Goal: Task Accomplishment & Management: Manage account settings

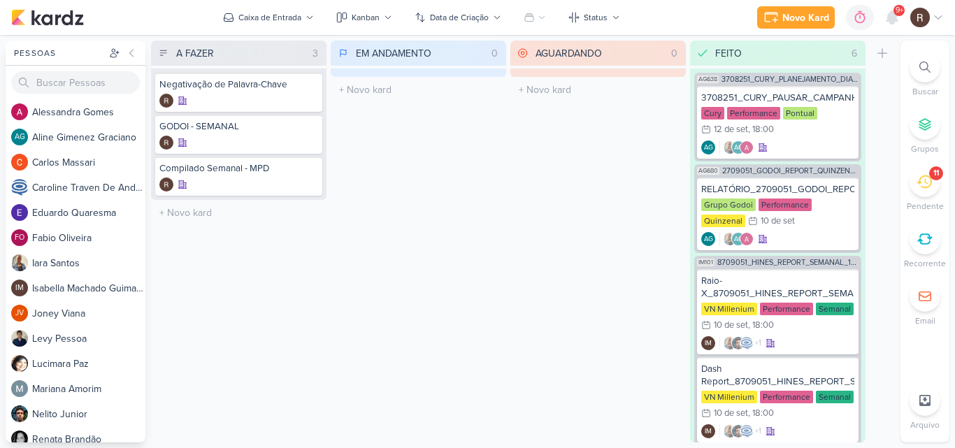
click at [925, 188] on icon at bounding box center [923, 181] width 15 height 13
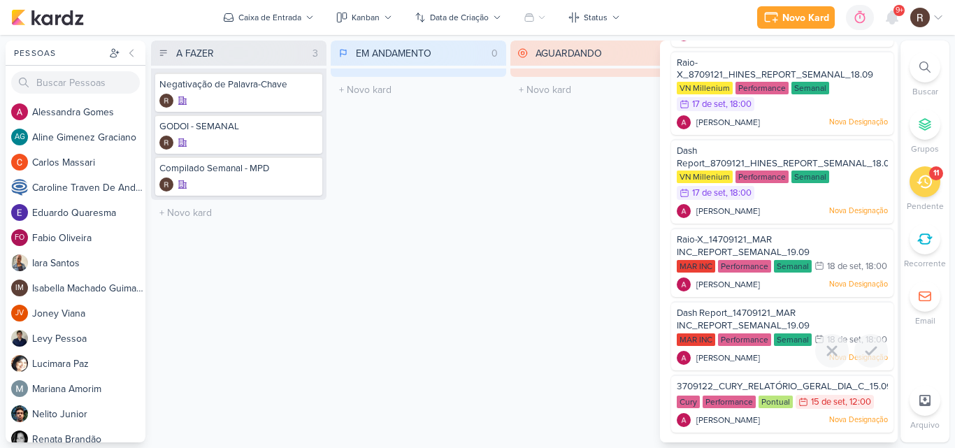
scroll to position [511, 0]
click at [721, 386] on span "3709122_CURY_RELATÓRIO_GERAL_DIA_C_15.09" at bounding box center [784, 386] width 215 height 11
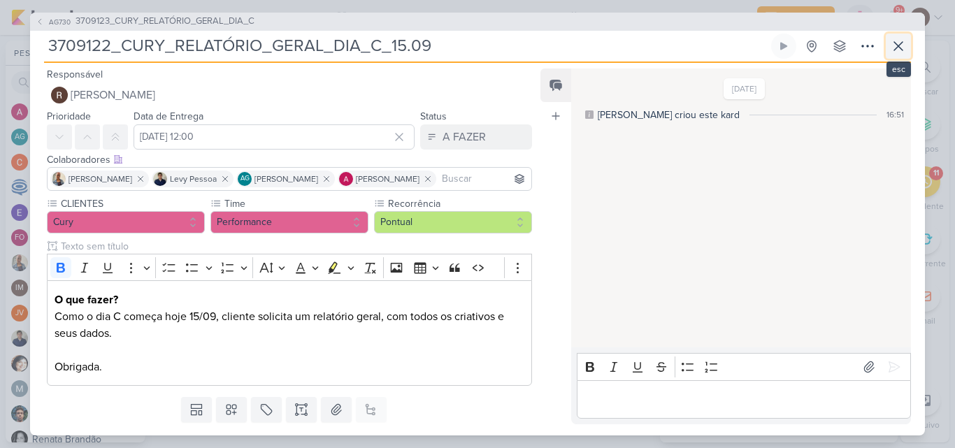
click at [889, 45] on button at bounding box center [898, 46] width 25 height 25
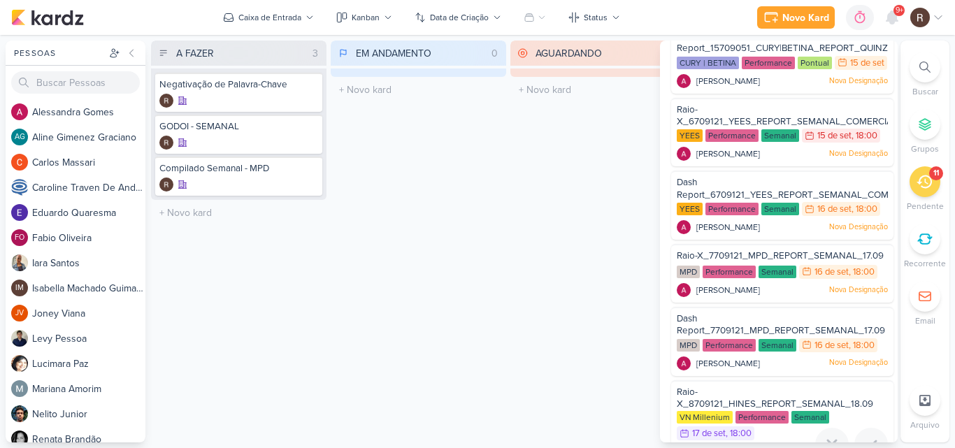
scroll to position [22, 0]
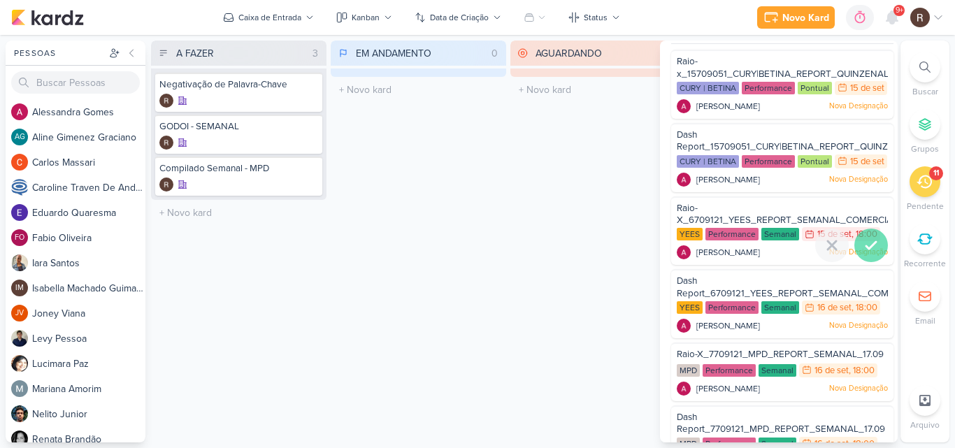
click at [865, 254] on icon at bounding box center [871, 245] width 17 height 17
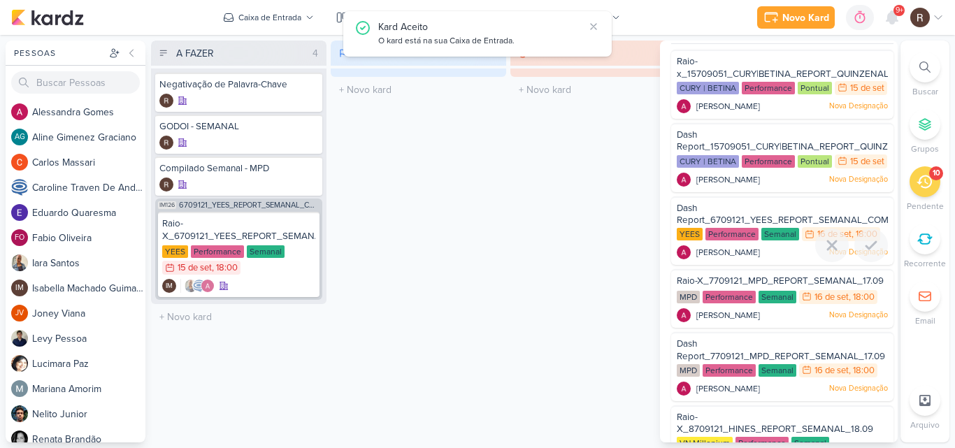
click at [865, 254] on icon at bounding box center [871, 245] width 17 height 17
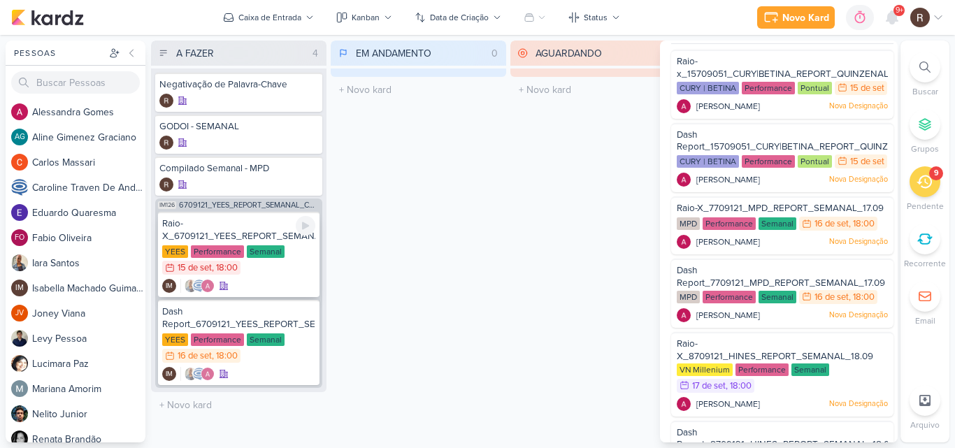
click at [237, 247] on div "Performance" at bounding box center [217, 251] width 53 height 13
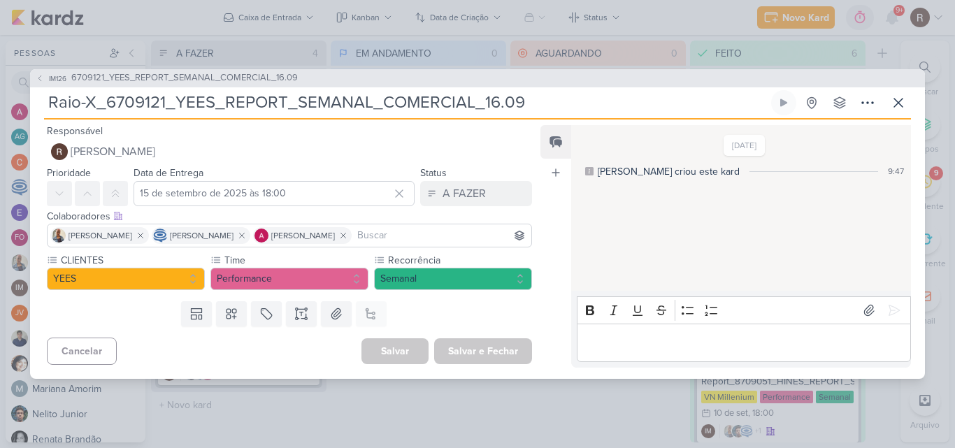
click at [641, 336] on p "Editor editing area: main" at bounding box center [743, 342] width 319 height 17
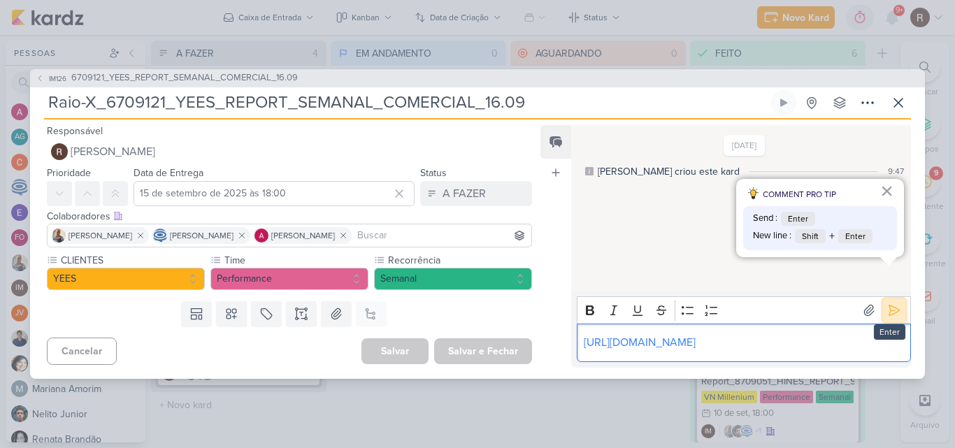
click at [887, 303] on icon at bounding box center [894, 310] width 14 height 14
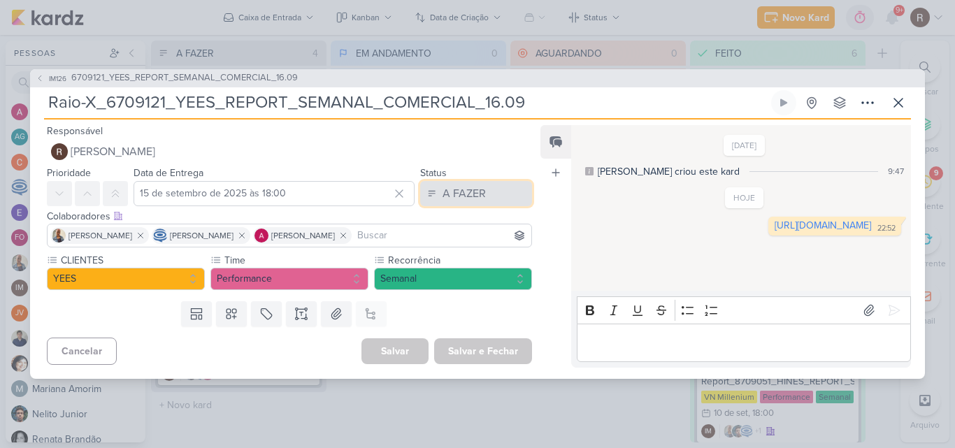
click at [477, 185] on div "A FAZER" at bounding box center [463, 193] width 43 height 17
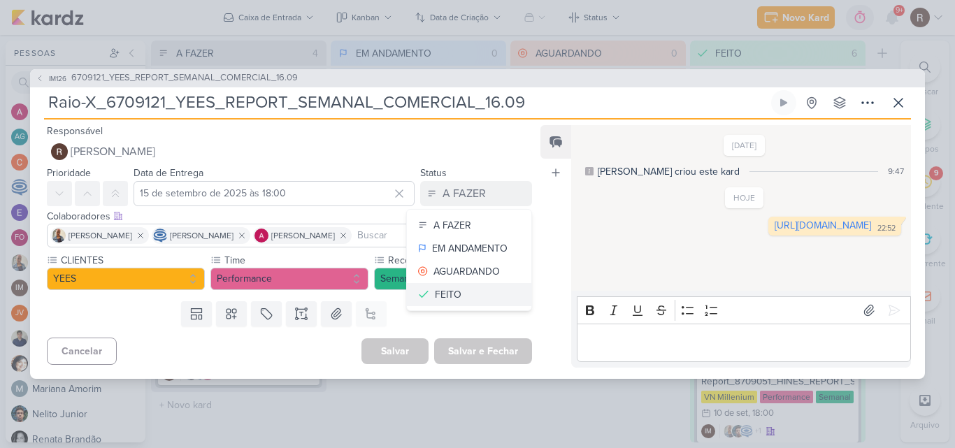
click at [458, 296] on button "FEITO" at bounding box center [469, 294] width 124 height 23
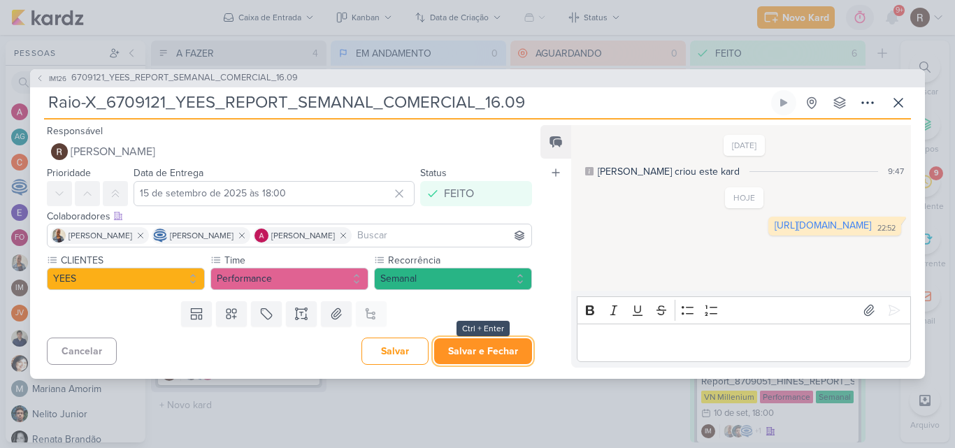
click at [485, 350] on button "Salvar e Fechar" at bounding box center [483, 351] width 98 height 26
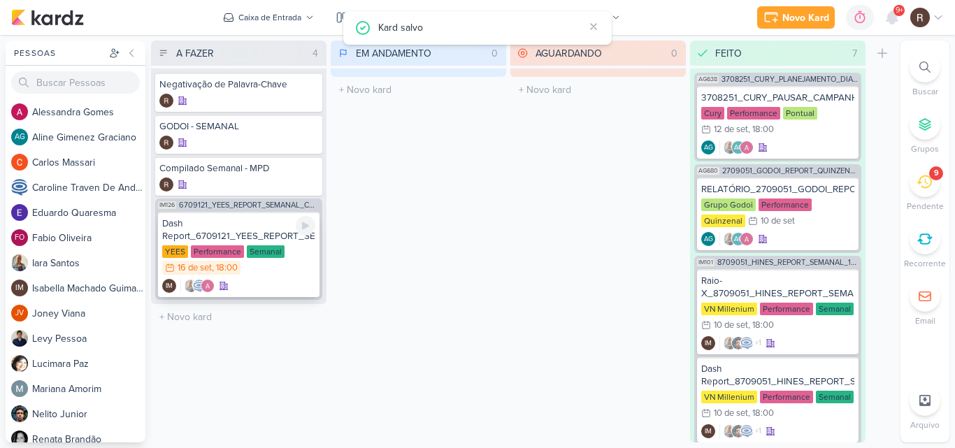
click at [268, 254] on div "Semanal" at bounding box center [266, 251] width 38 height 13
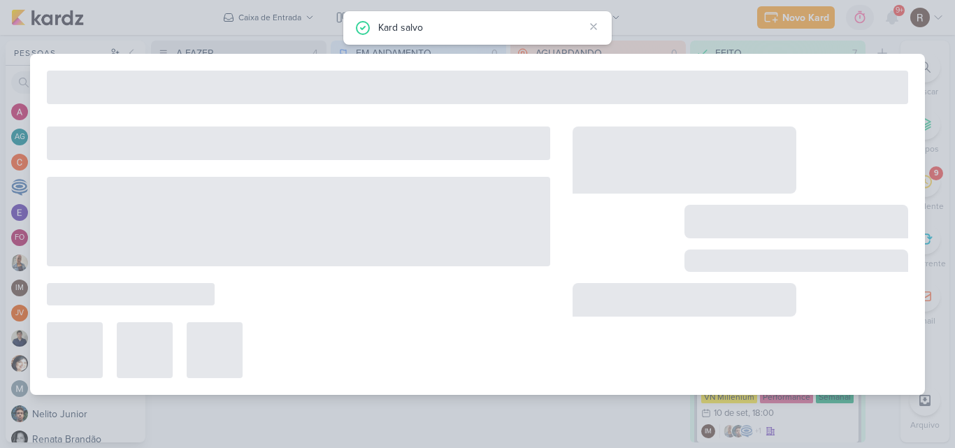
type input "Dash Report_6709121_YEES_REPORT_SEMANAL_COMERCIAL_16.09"
type input "[DATE] 18:00"
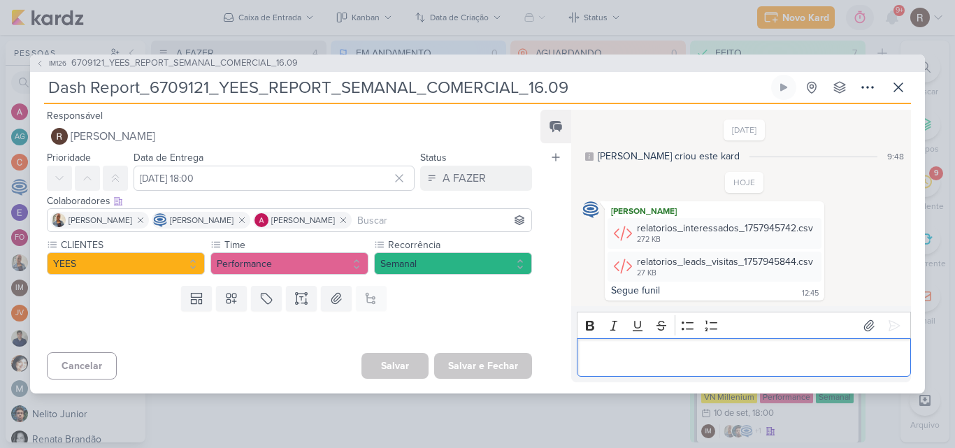
click at [640, 350] on p "Editor editing area: main" at bounding box center [743, 358] width 319 height 17
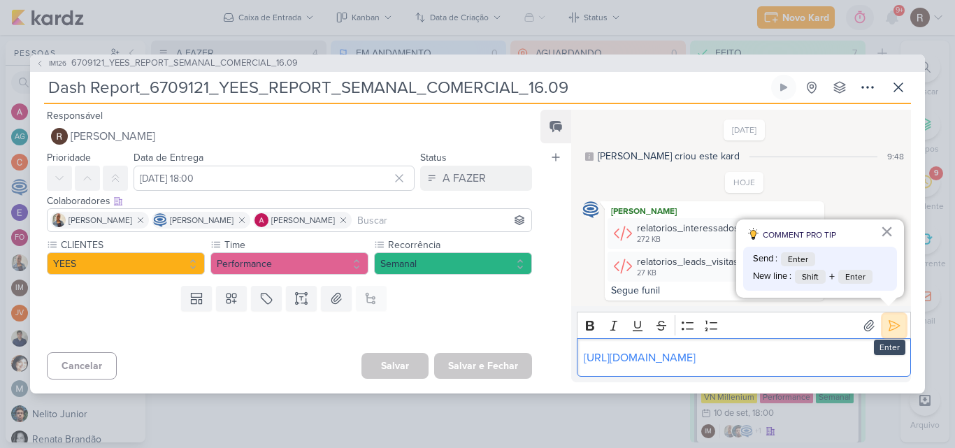
click at [887, 319] on icon at bounding box center [894, 326] width 14 height 14
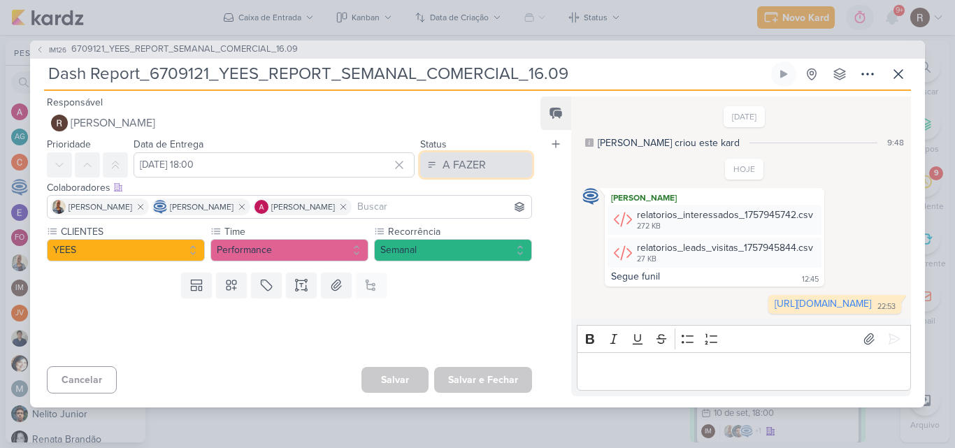
click at [484, 165] on button "A FAZER" at bounding box center [476, 164] width 112 height 25
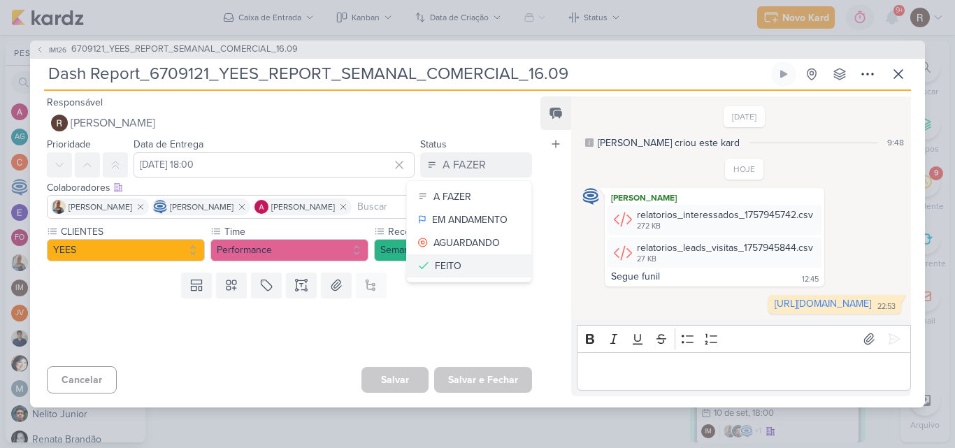
click at [456, 265] on button "FEITO" at bounding box center [469, 265] width 124 height 23
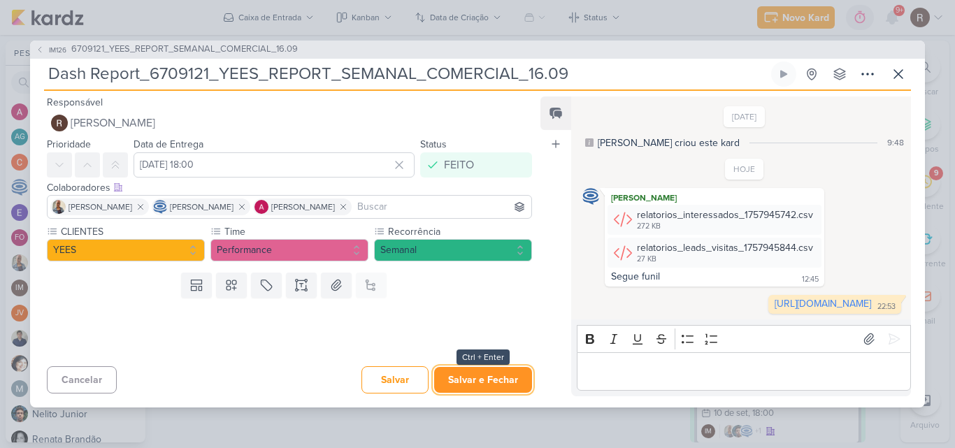
click at [497, 378] on button "Salvar e Fechar" at bounding box center [483, 380] width 98 height 26
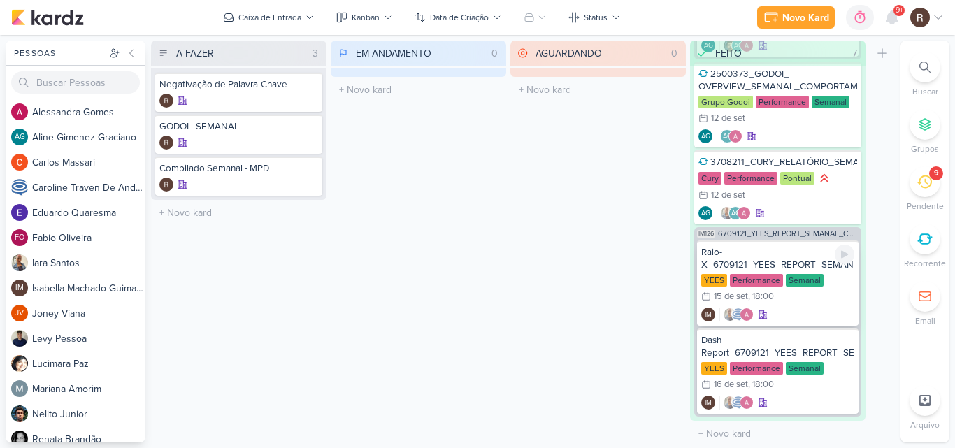
scroll to position [582, 0]
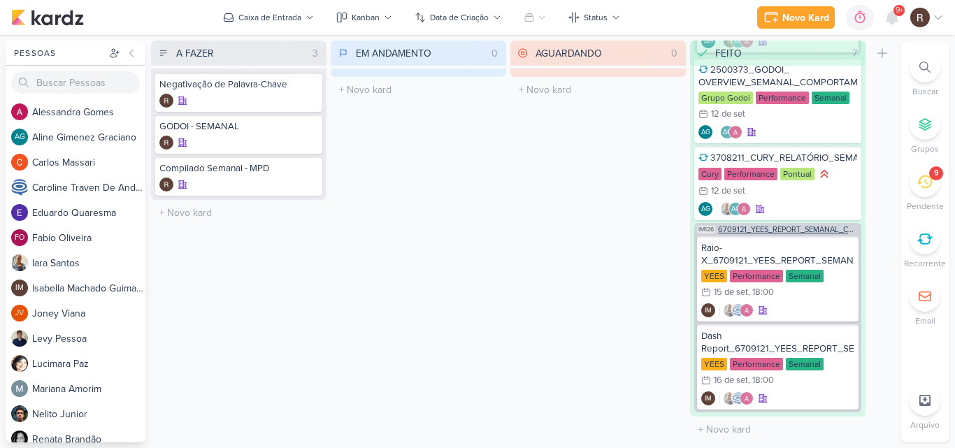
click at [761, 231] on span "6709121_YEES_REPORT_SEMANAL_COMERCIAL_16.09" at bounding box center [788, 230] width 141 height 8
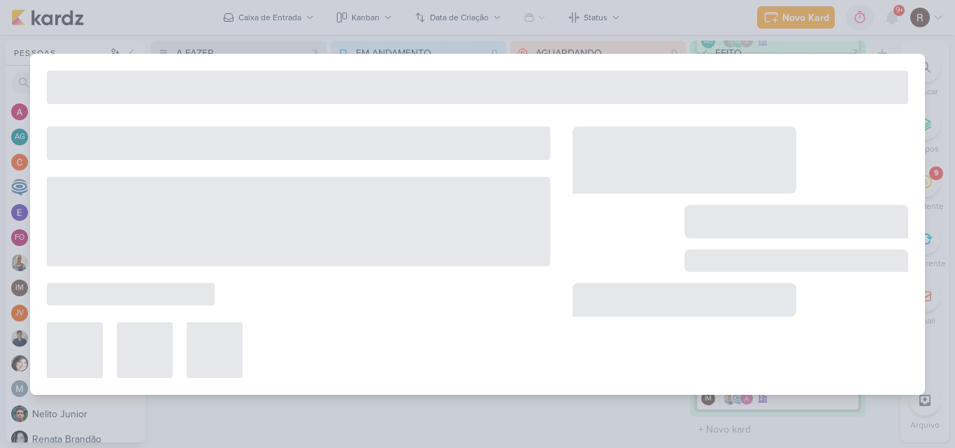
type input "6709121_YEES_REPORT_SEMANAL_COMERCIAL_16.09"
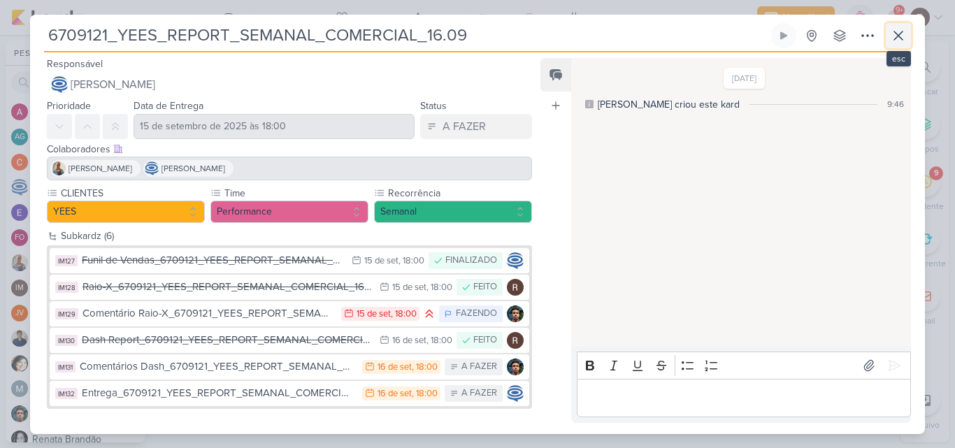
click at [893, 41] on icon at bounding box center [898, 35] width 17 height 17
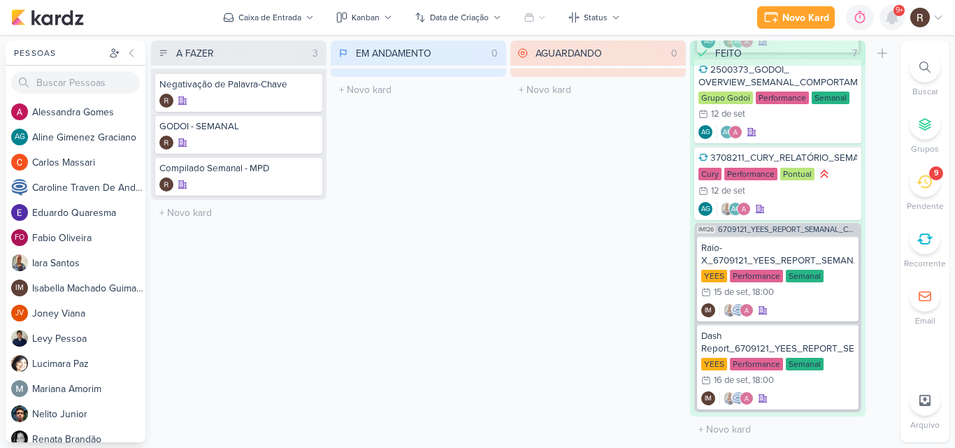
click at [898, 23] on icon at bounding box center [892, 17] width 17 height 17
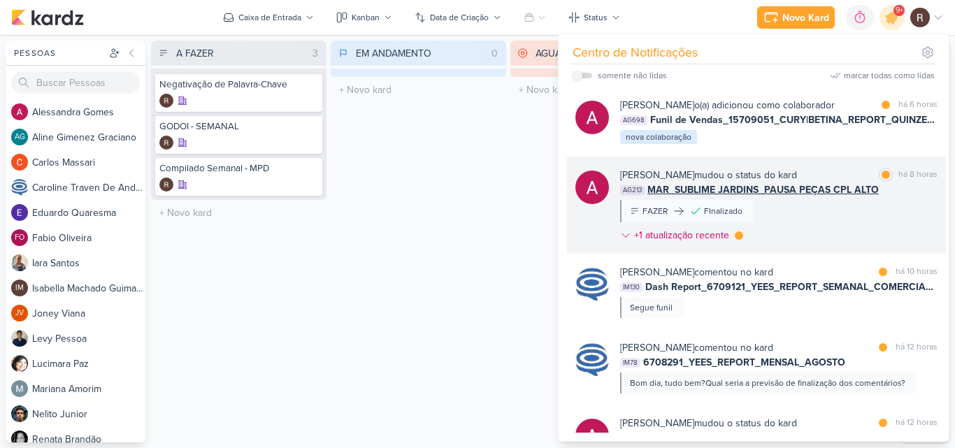
scroll to position [70, 0]
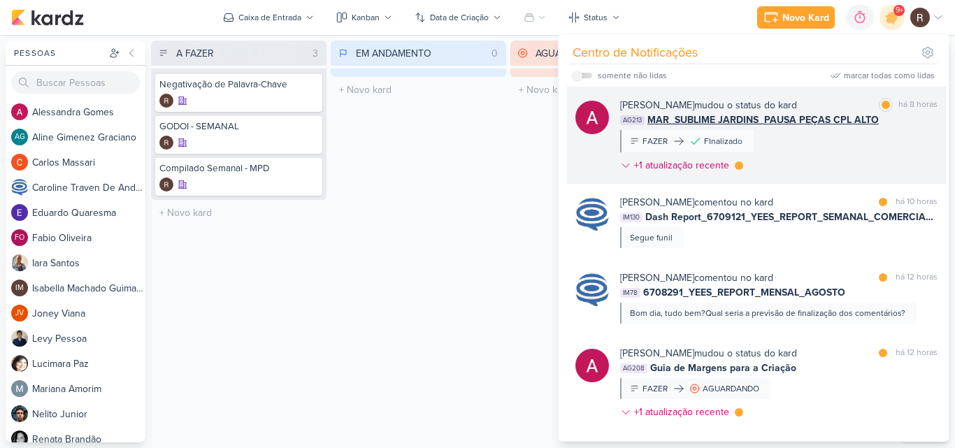
click at [818, 175] on div "[PERSON_NAME] mudou o status do kard marcar como lida há 8 horas AG213 MAR_SUBL…" at bounding box center [778, 138] width 317 height 80
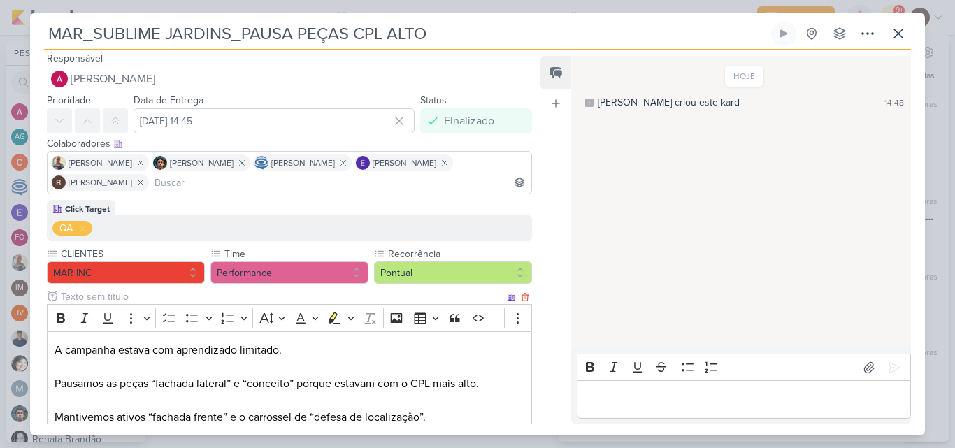
scroll to position [0, 0]
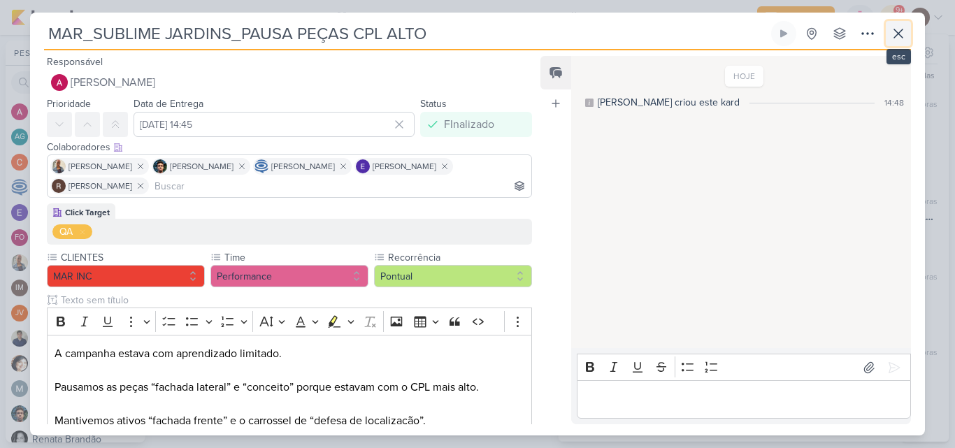
click at [895, 36] on icon at bounding box center [898, 33] width 17 height 17
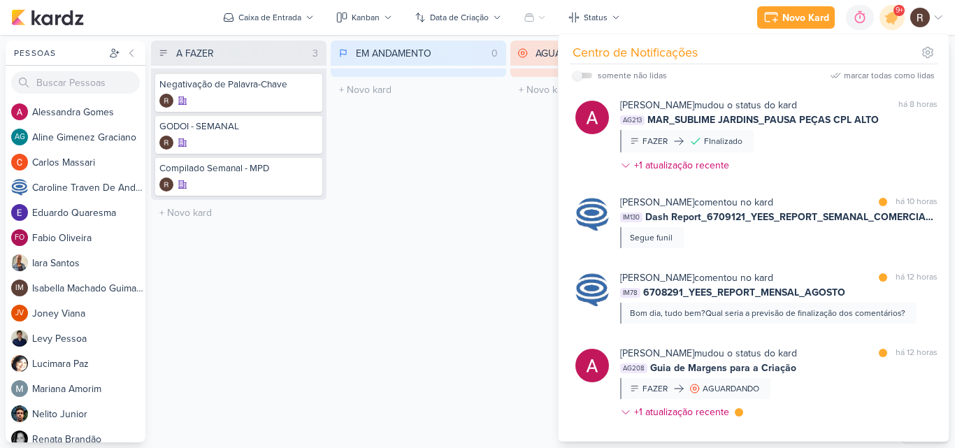
click at [494, 228] on div "EM ANDAMENTO 0 Mover Para Esquerda Mover Para Direita [GEOGRAPHIC_DATA] O títul…" at bounding box center [418, 242] width 175 height 402
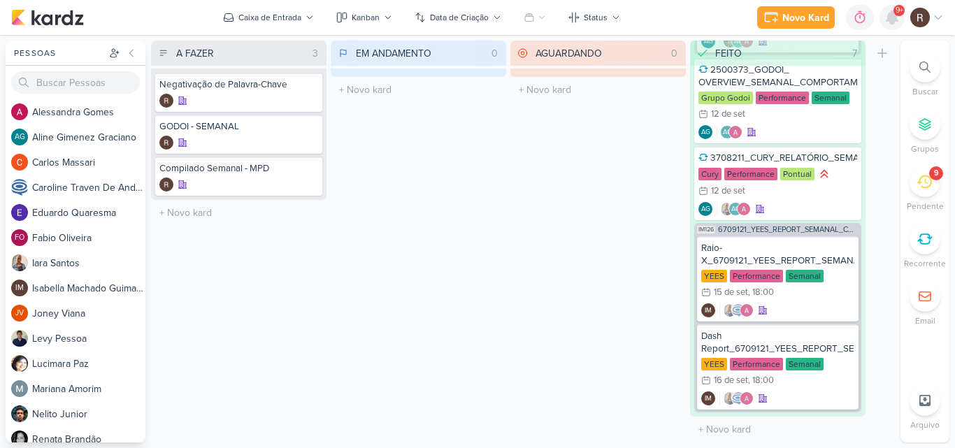
click at [895, 17] on icon at bounding box center [891, 17] width 11 height 13
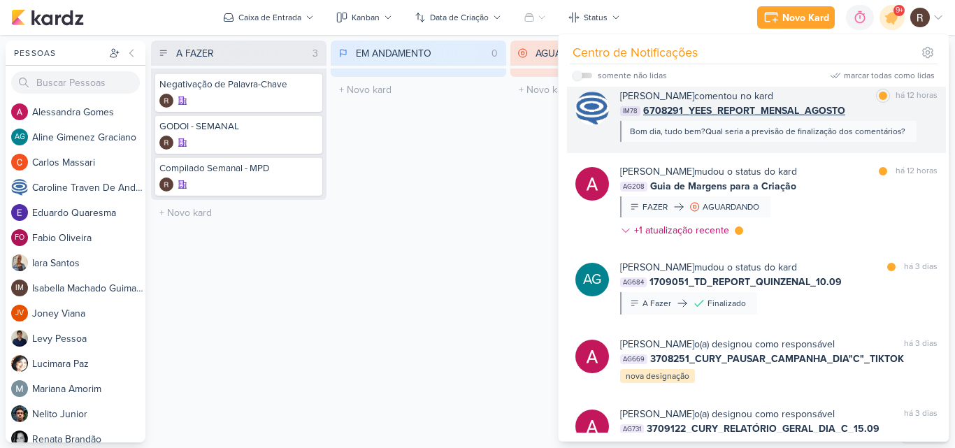
scroll to position [280, 0]
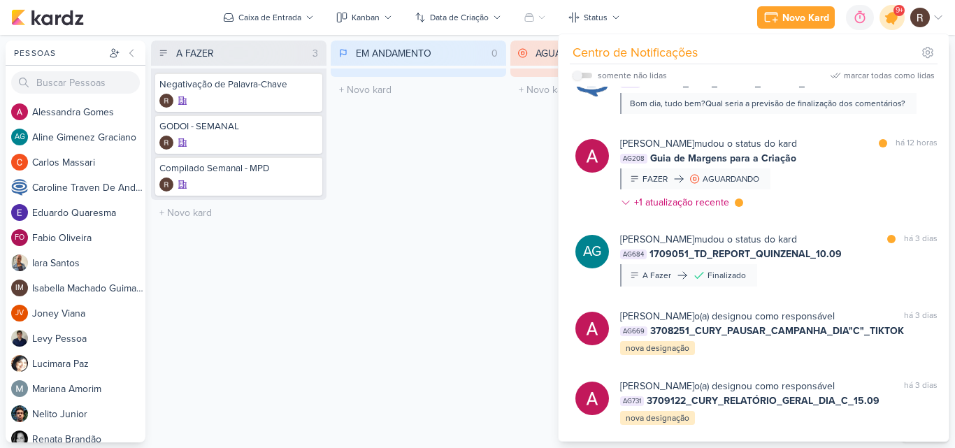
click at [893, 24] on icon at bounding box center [892, 17] width 17 height 17
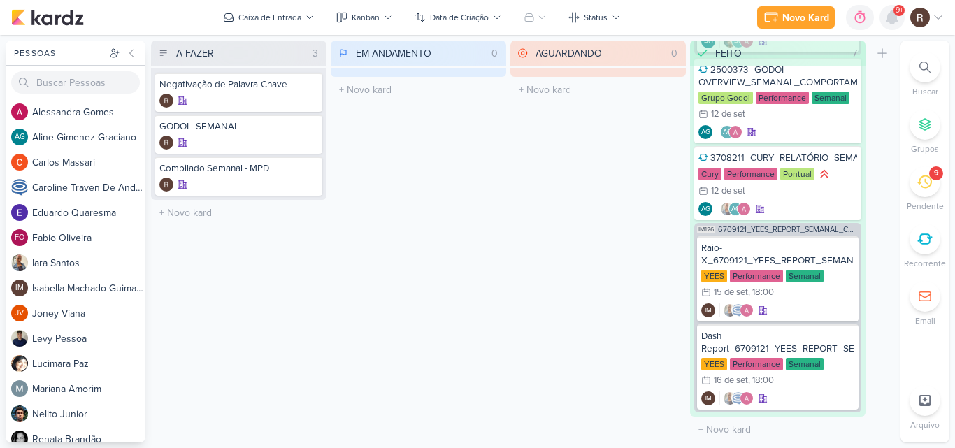
click at [893, 24] on icon at bounding box center [891, 17] width 11 height 13
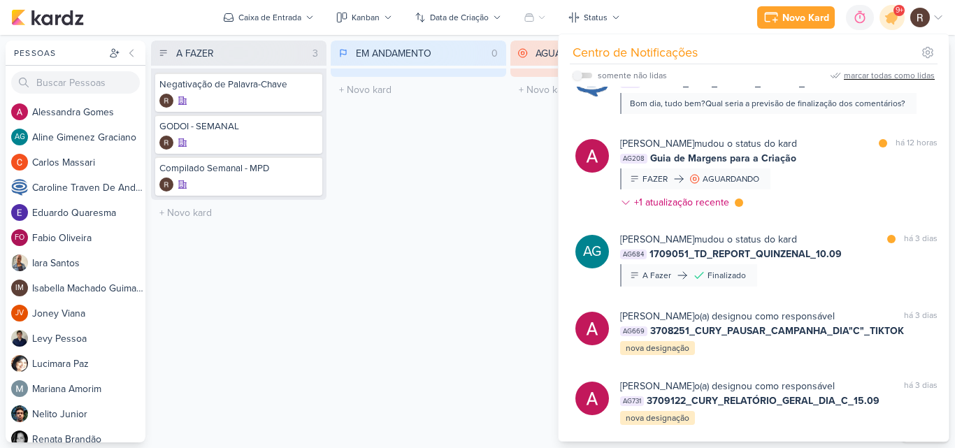
click at [868, 77] on div "marcar todas como lidas" at bounding box center [889, 75] width 91 height 13
click at [458, 237] on div "EM ANDAMENTO 0 Mover Para Esquerda Mover Para Direita [GEOGRAPHIC_DATA] O títul…" at bounding box center [418, 242] width 175 height 402
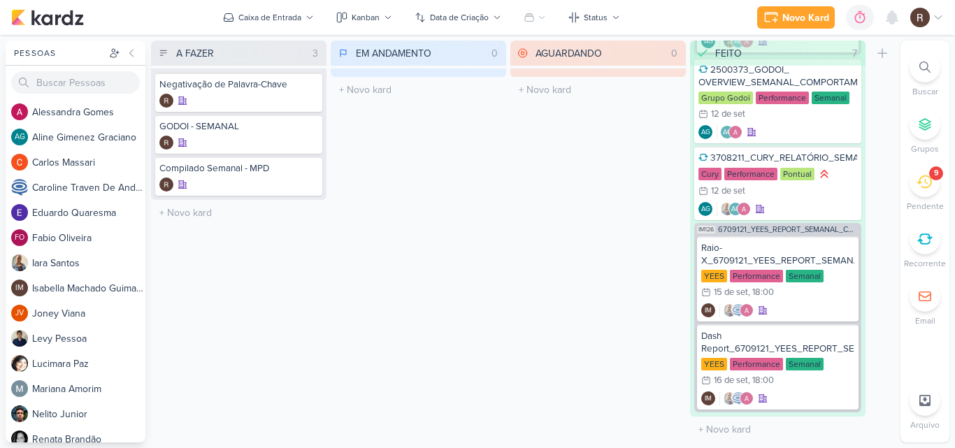
click at [912, 192] on li "9 [GEOGRAPHIC_DATA]" at bounding box center [924, 189] width 49 height 46
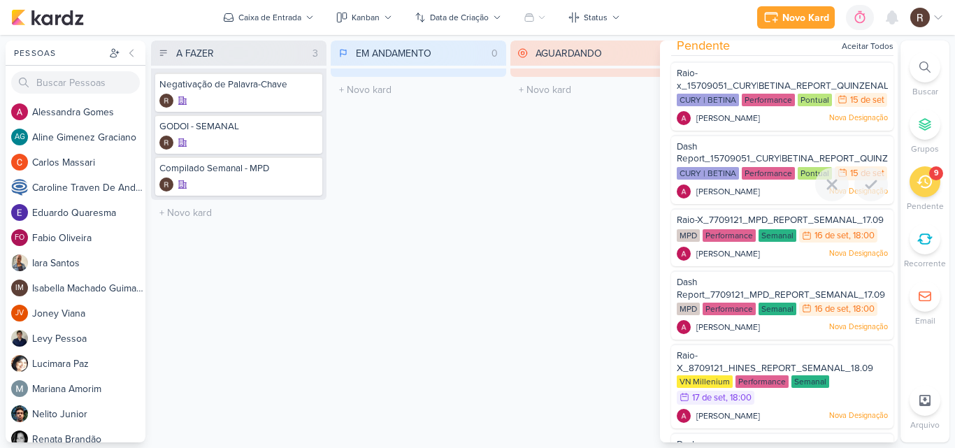
scroll to position [0, 0]
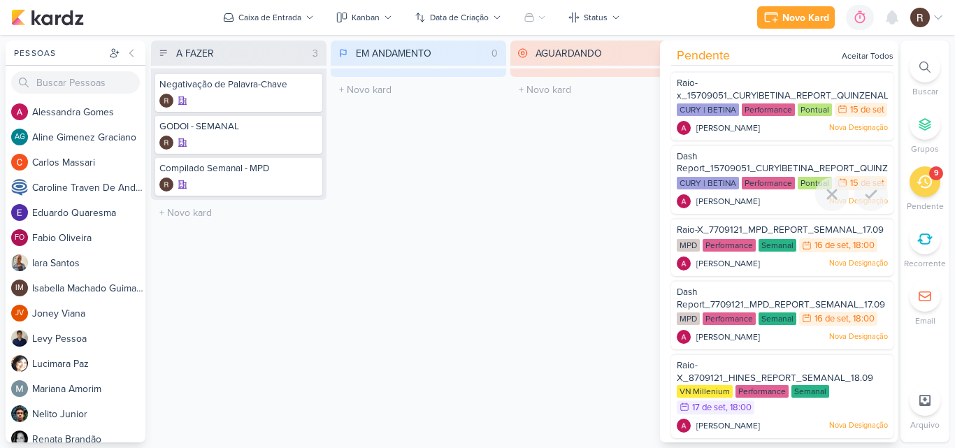
click at [747, 175] on span "Dash Report_15709051_CURY|BETINA_REPORT_QUINZENAL_16.09" at bounding box center [808, 163] width 263 height 24
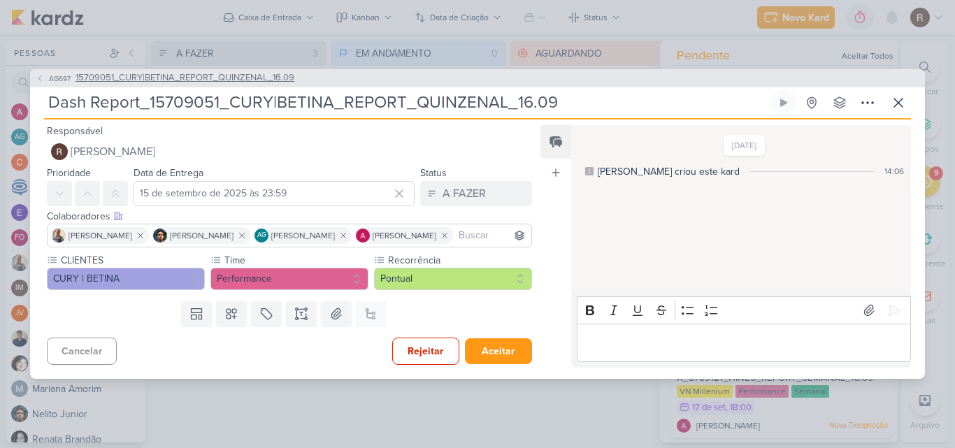
click at [175, 82] on span "15709051_CURY|BETINA_REPORT_QUINZENAL_16.09" at bounding box center [184, 78] width 219 height 14
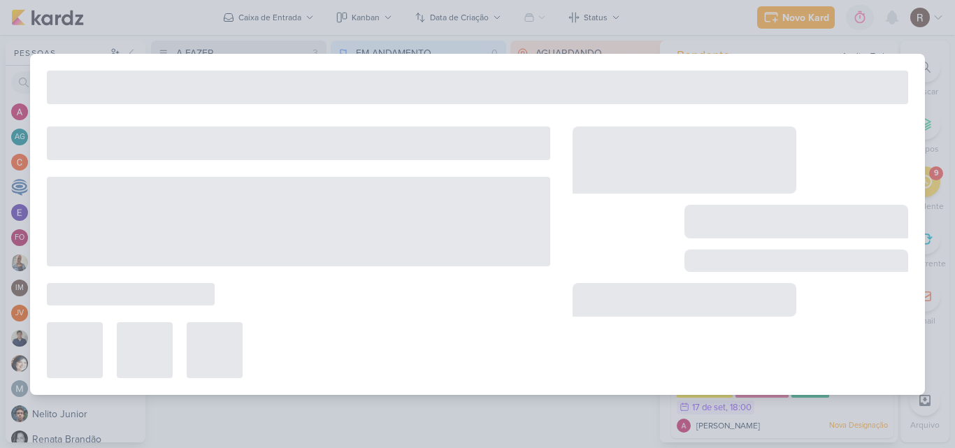
type input "15709051_CURY|BETINA_REPORT_QUINZENAL_16.09"
type input "16 de setembro de 2025 às 11:00"
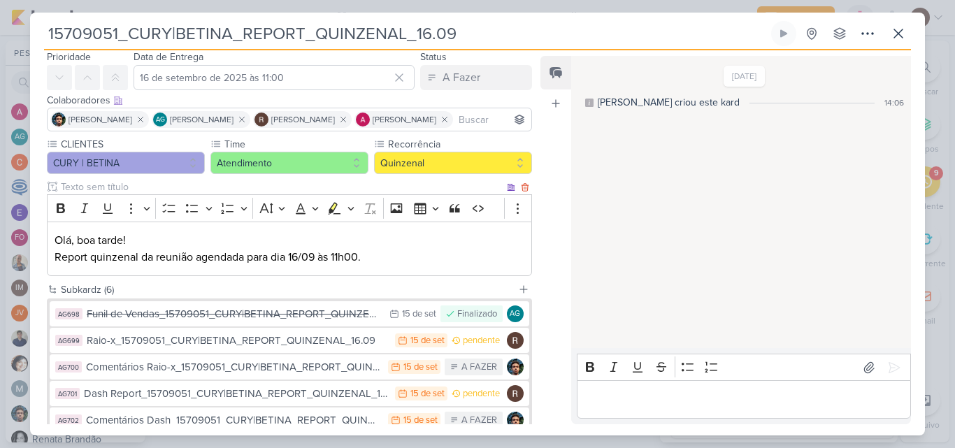
scroll to position [70, 0]
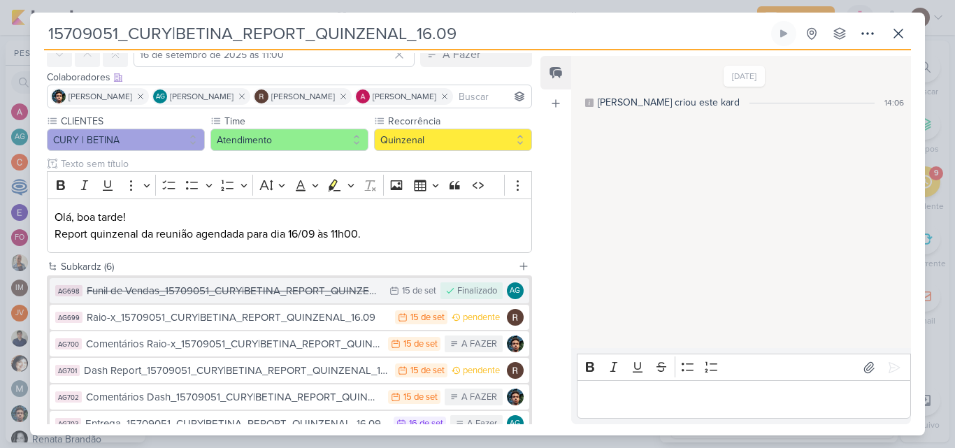
click at [245, 289] on div "Funil de Vendas_15709051_CURY|BETINA_REPORT_QUINZENAL_16.09" at bounding box center [235, 291] width 296 height 16
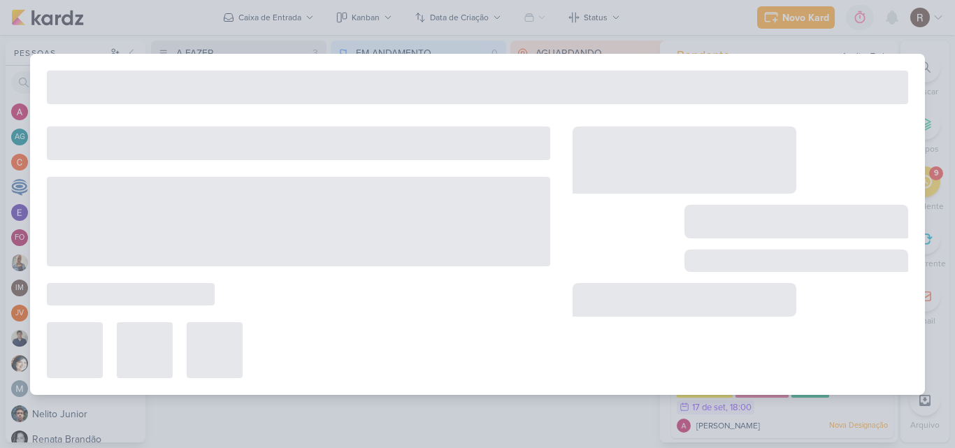
type input "Funil de Vendas_15709051_CURY|BETINA_REPORT_QUINZENAL_16.09"
type input "15 de setembro de 2025 às 23:59"
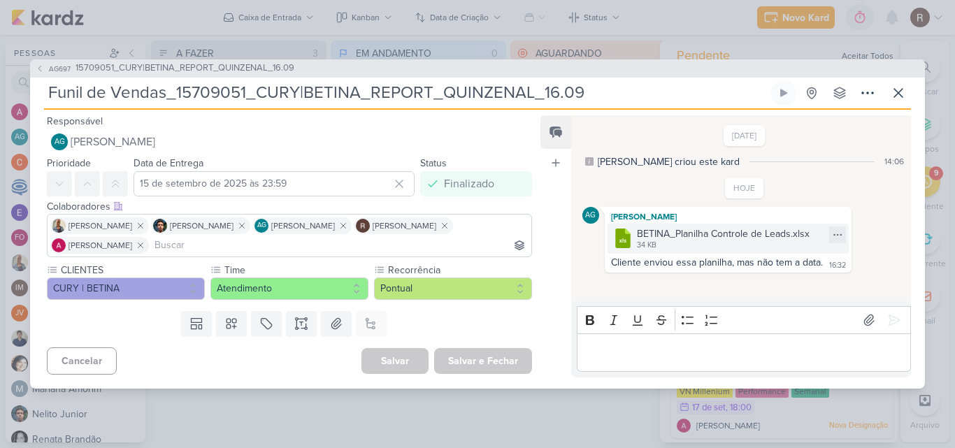
click at [663, 238] on div "BETINA_Planilha Controle de Leads.xlsx" at bounding box center [723, 233] width 173 height 15
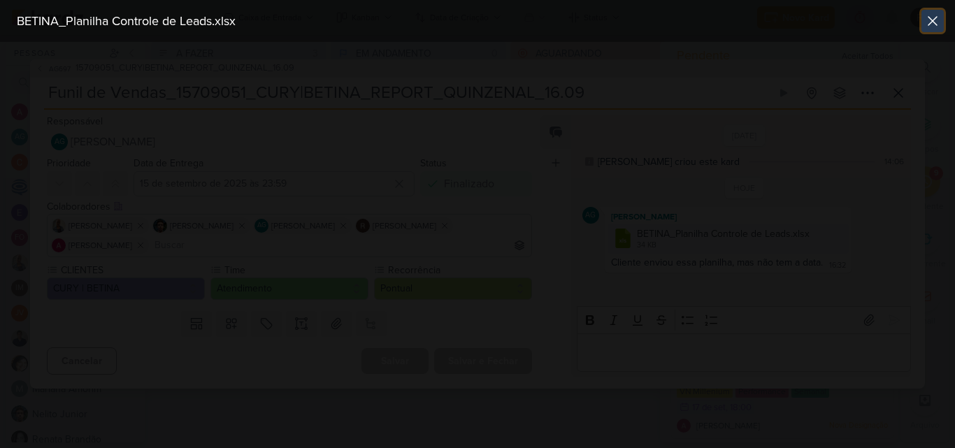
click at [928, 22] on icon at bounding box center [932, 21] width 17 height 17
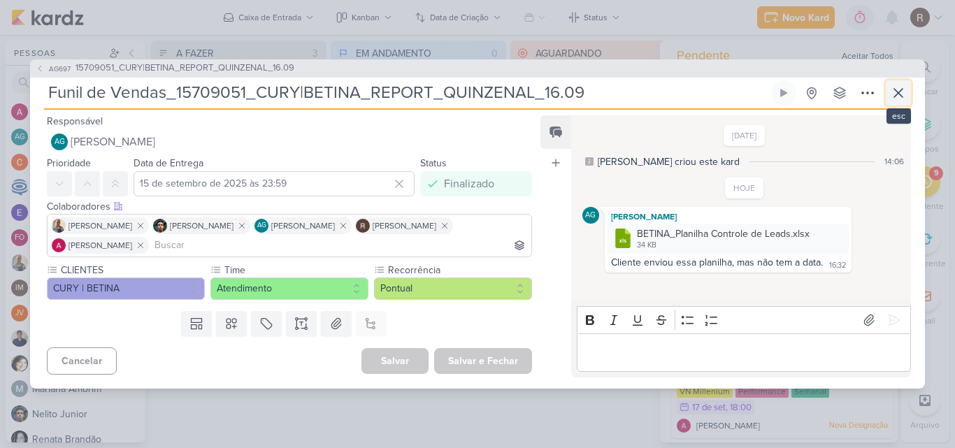
click at [905, 86] on icon at bounding box center [898, 93] width 17 height 17
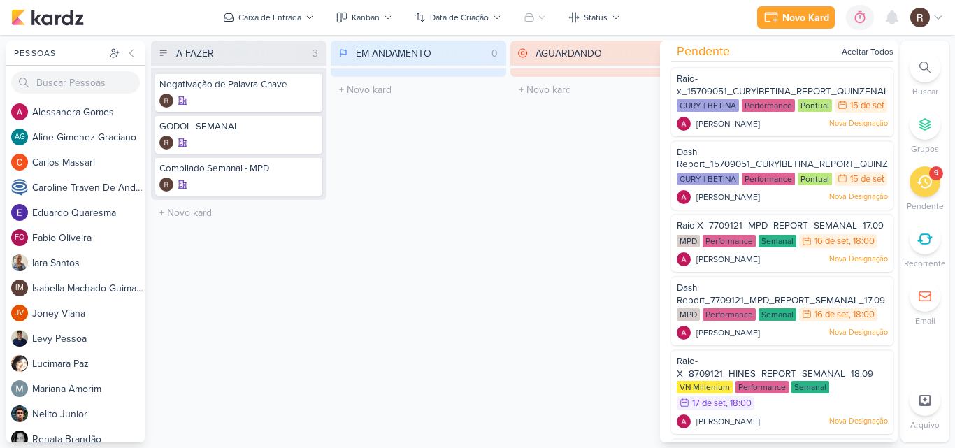
scroll to position [0, 0]
